Goal: Use online tool/utility: Utilize a website feature to perform a specific function

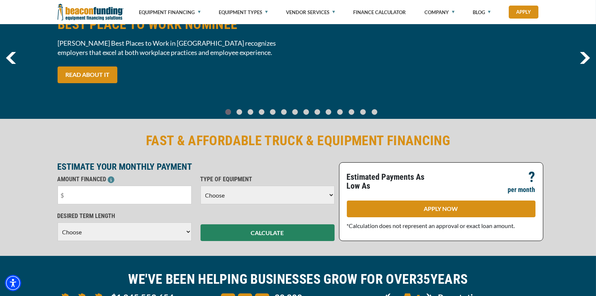
scroll to position [74, 0]
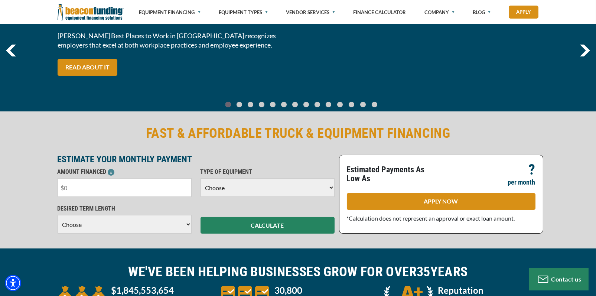
click at [118, 188] on input "text" at bounding box center [125, 187] width 134 height 19
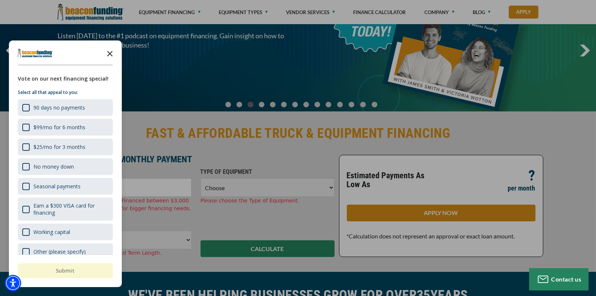
click at [111, 55] on polygon "Close the survey" at bounding box center [110, 54] width 6 height 6
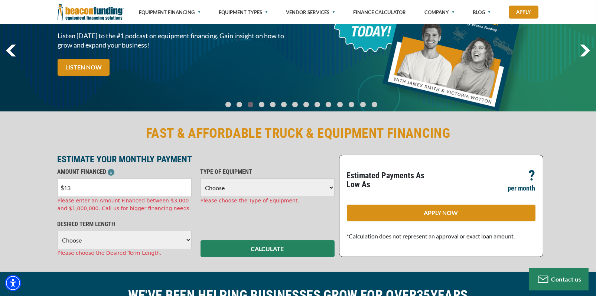
click at [96, 188] on input "$13" at bounding box center [125, 187] width 134 height 19
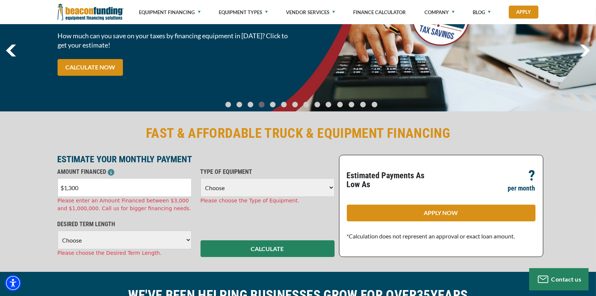
type input "$13,000"
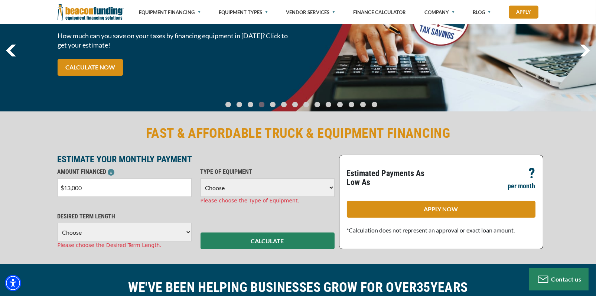
click at [331, 187] on select "Choose Backhoe Boom/Bucket Truck Chipper Commercial Mower Crane DTG/DTF Printin…" at bounding box center [268, 187] width 134 height 19
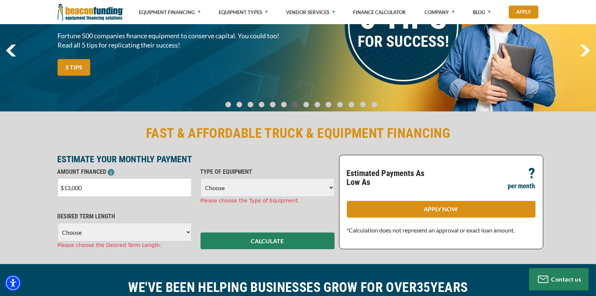
select select "13"
click at [201, 178] on select "Choose Backhoe Boom/Bucket Truck Chipper Commercial Mower Crane DTG/DTF Printin…" at bounding box center [268, 187] width 134 height 19
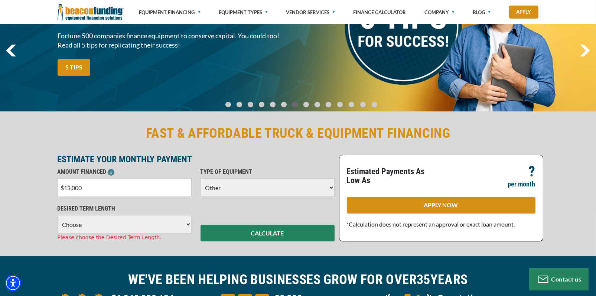
click at [187, 226] on select "Choose 36 Months 48 Months 60 Months" at bounding box center [125, 224] width 134 height 19
select select "60"
click at [58, 215] on select "Choose 36 Months 48 Months 60 Months" at bounding box center [125, 224] width 134 height 19
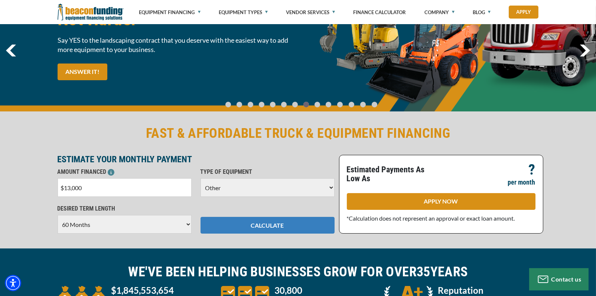
click at [235, 224] on button "CALCULATE" at bounding box center [268, 225] width 134 height 17
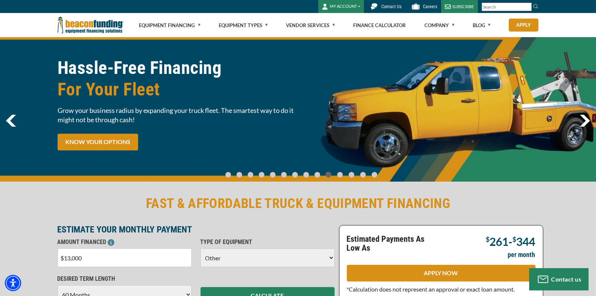
scroll to position [0, 0]
